Goal: Register for event/course

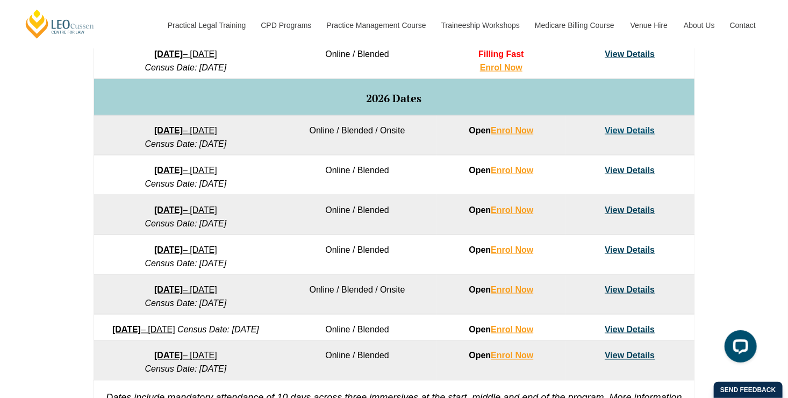
scroll to position [645, 0]
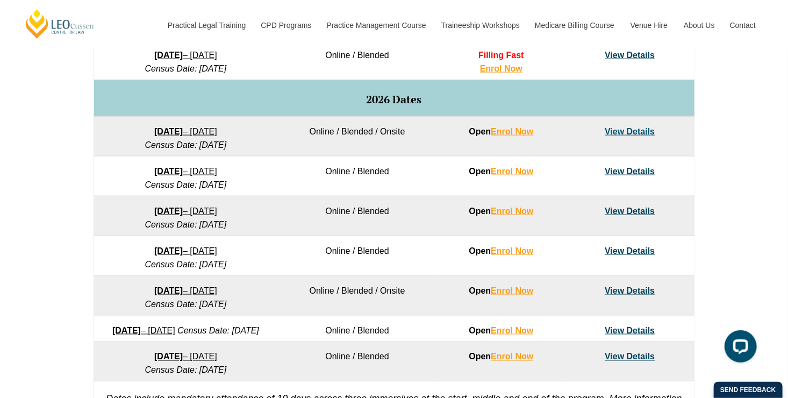
click at [642, 128] on link "View Details" at bounding box center [630, 131] width 50 height 9
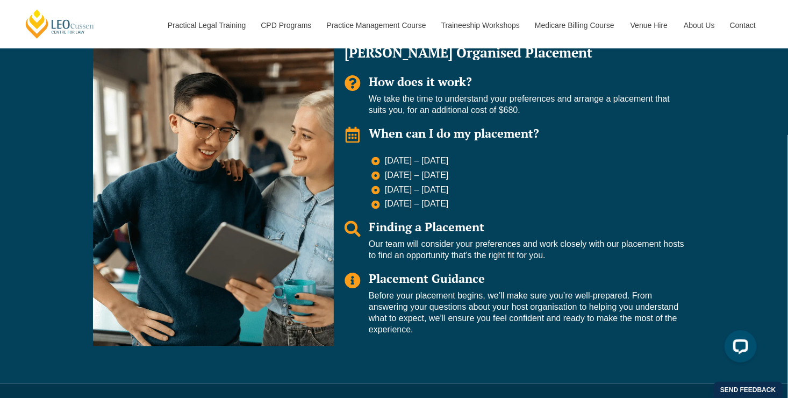
scroll to position [820, 0]
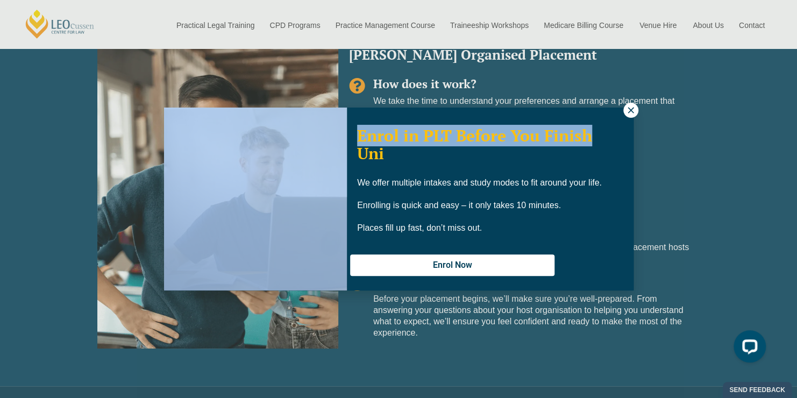
drag, startPoint x: 619, startPoint y: 115, endPoint x: 632, endPoint y: 114, distance: 13.5
click at [632, 114] on div "Enrol in PLT Before You Finish Uni We offer multiple intakes and study modes to…" at bounding box center [399, 199] width 470 height 183
click at [632, 114] on icon at bounding box center [631, 110] width 10 height 10
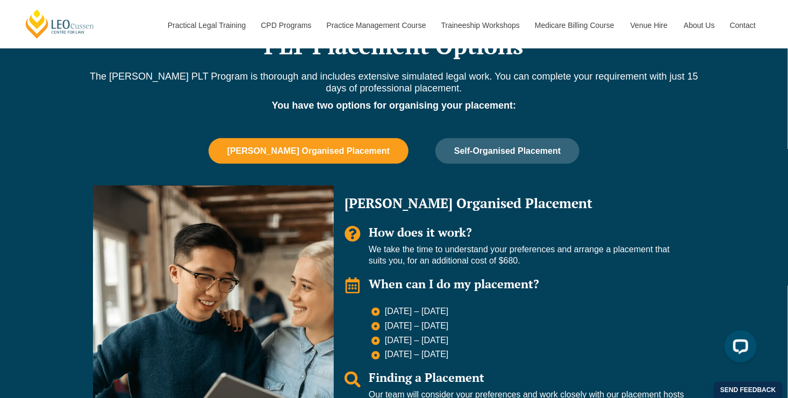
scroll to position [669, 0]
